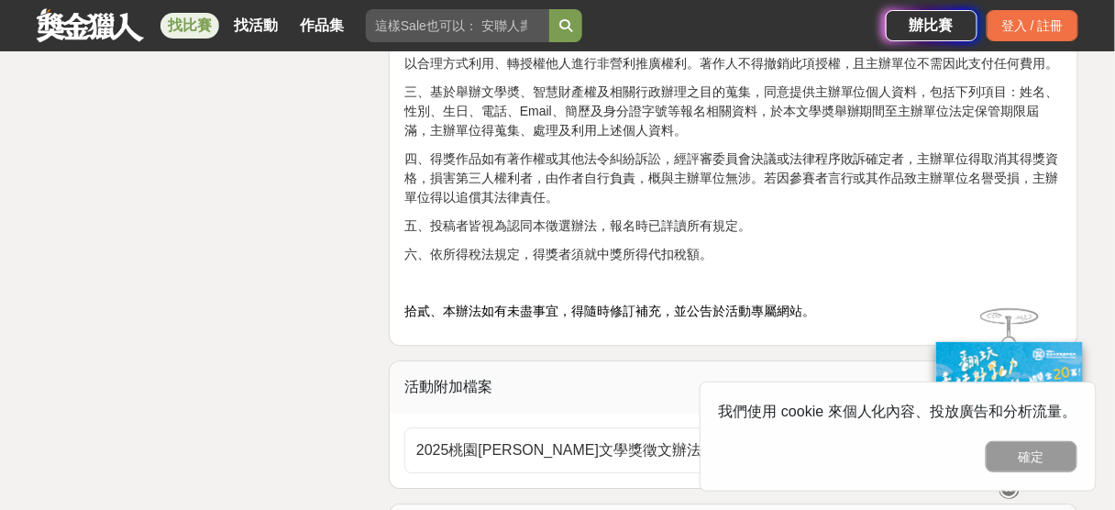
scroll to position [3009, 0]
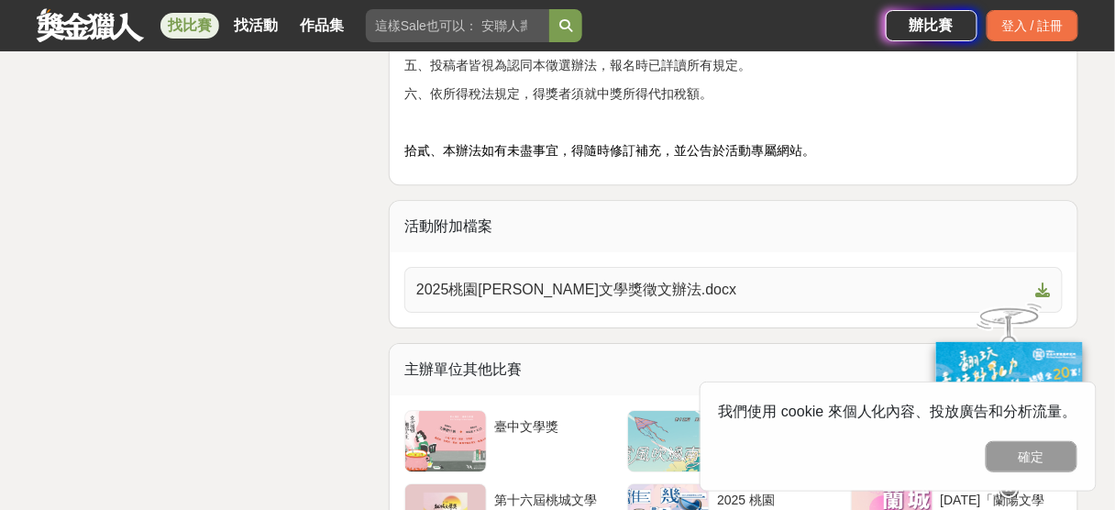
click at [573, 288] on span "2025桃園鍾肇政文學獎徵文辦法.docx" at bounding box center [722, 290] width 613 height 22
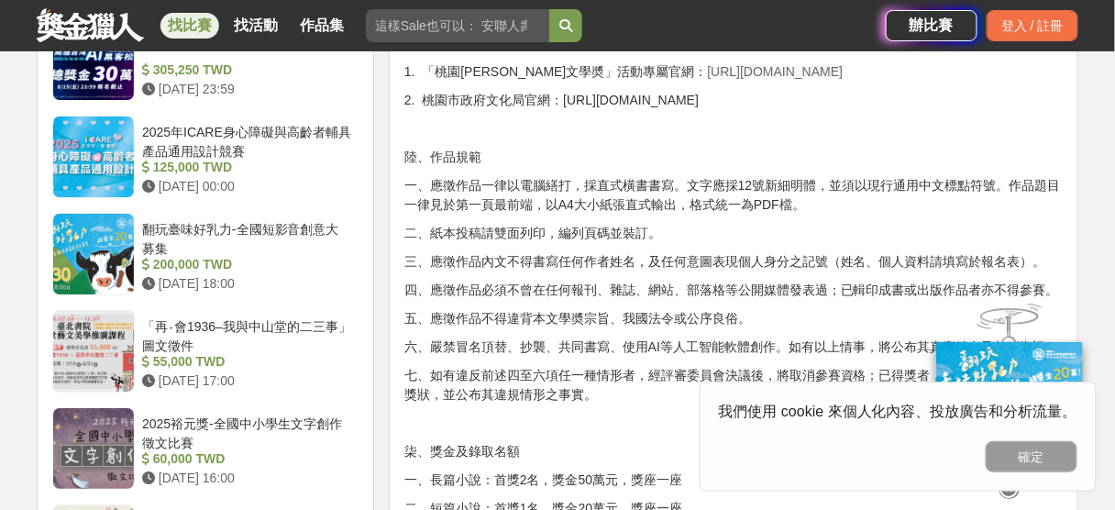
scroll to position [1394, 0]
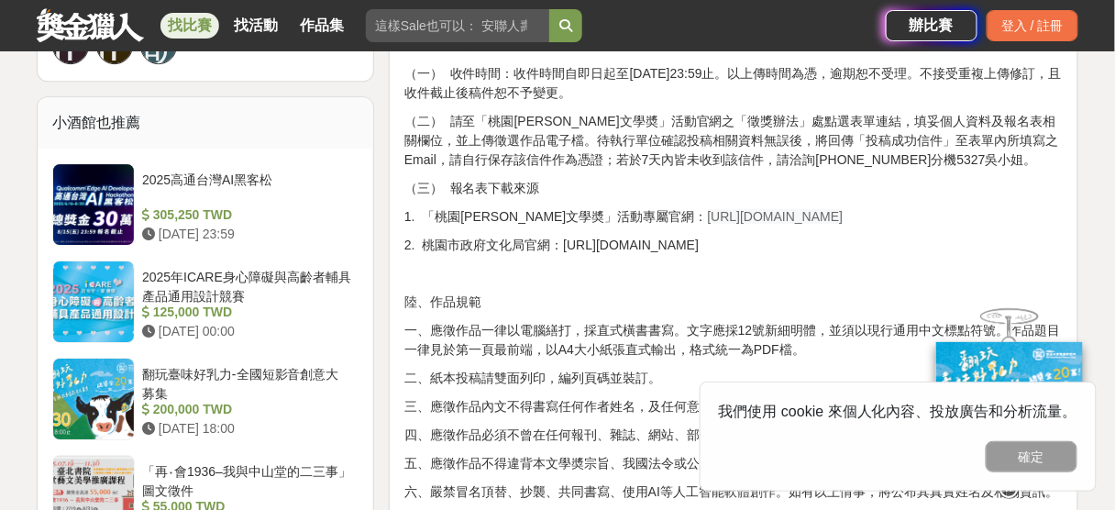
drag, startPoint x: 639, startPoint y: 214, endPoint x: 822, endPoint y: 221, distance: 182.7
click at [822, 221] on p "1. 「桃園鍾肇政文學奬」活動專屬官網： https://literature.tyccc.gov.tw/" at bounding box center [734, 216] width 659 height 19
copy span "https://literature.tyccc.gov.tw/"
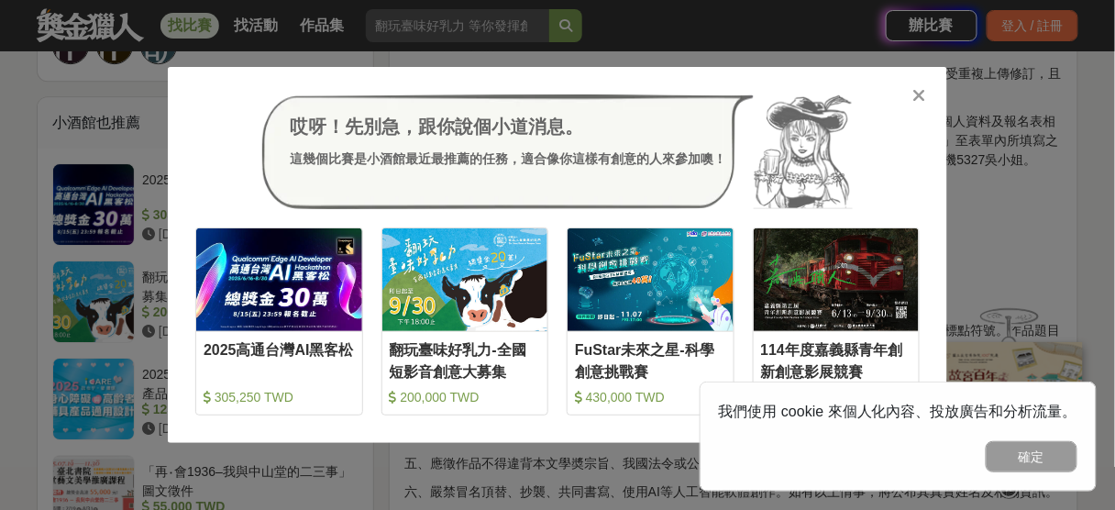
click at [919, 97] on icon at bounding box center [921, 95] width 14 height 18
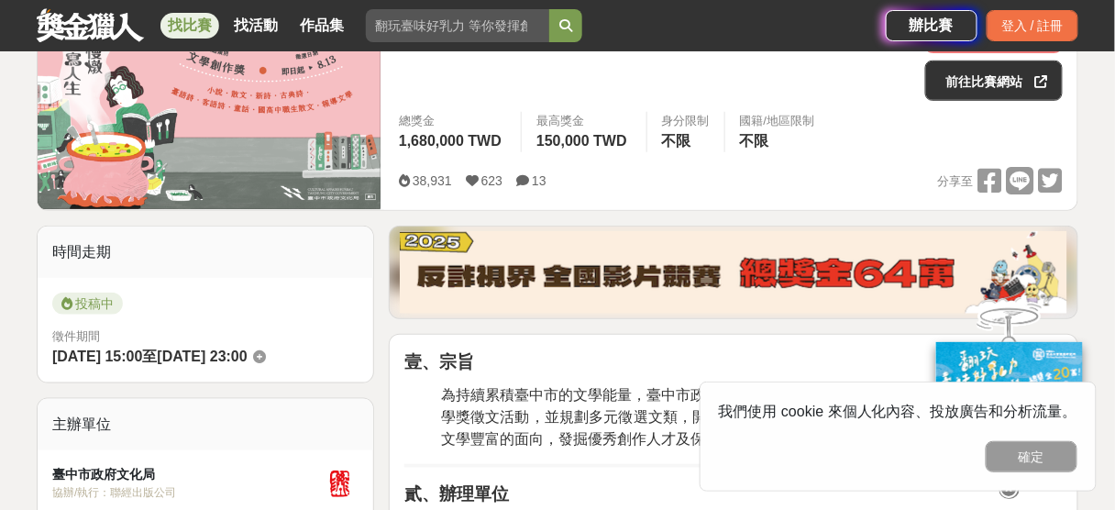
scroll to position [294, 0]
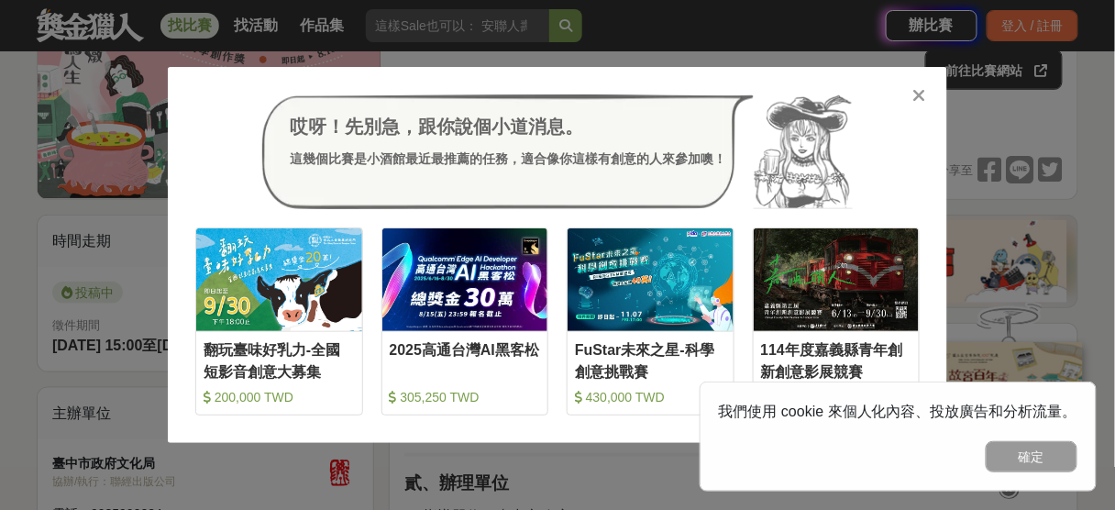
click at [922, 94] on icon at bounding box center [921, 95] width 14 height 18
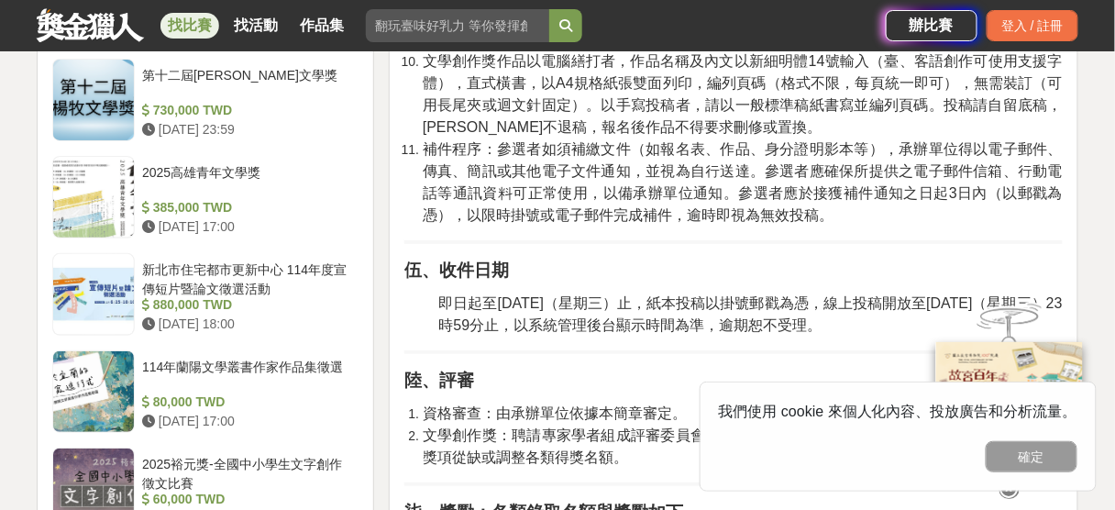
scroll to position [1835, 0]
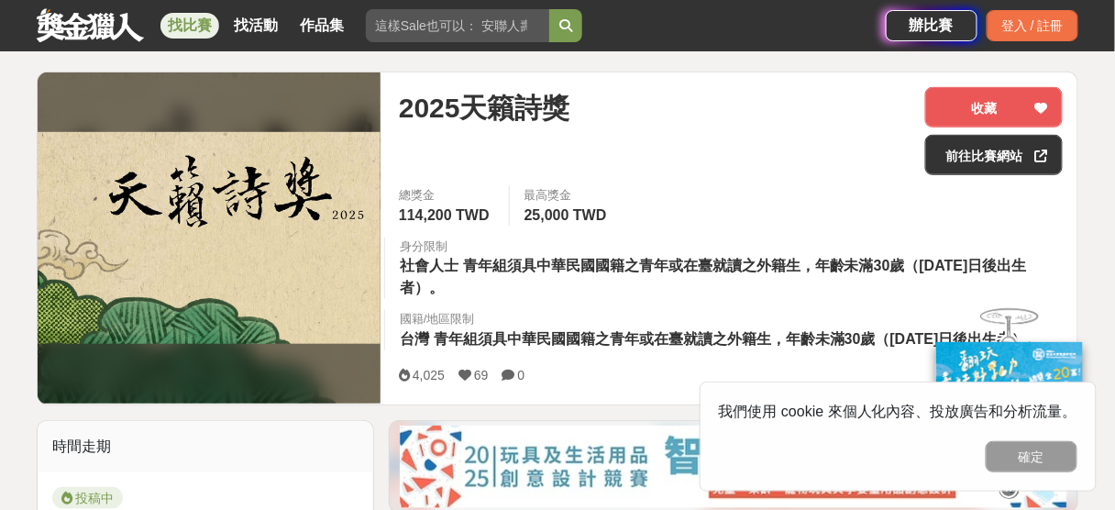
scroll to position [220, 0]
